Goal: Task Accomplishment & Management: Use online tool/utility

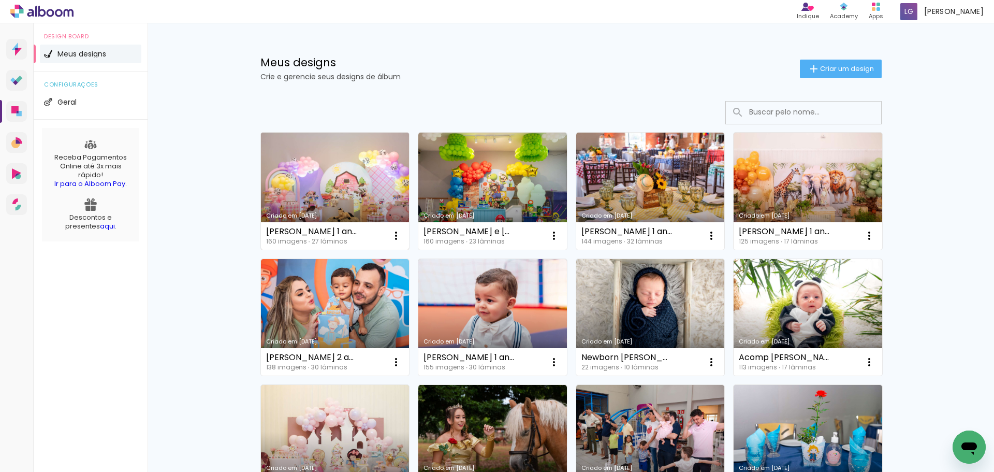
click at [338, 196] on link "Criado em [DATE]" at bounding box center [335, 191] width 149 height 117
